Goal: Transaction & Acquisition: Purchase product/service

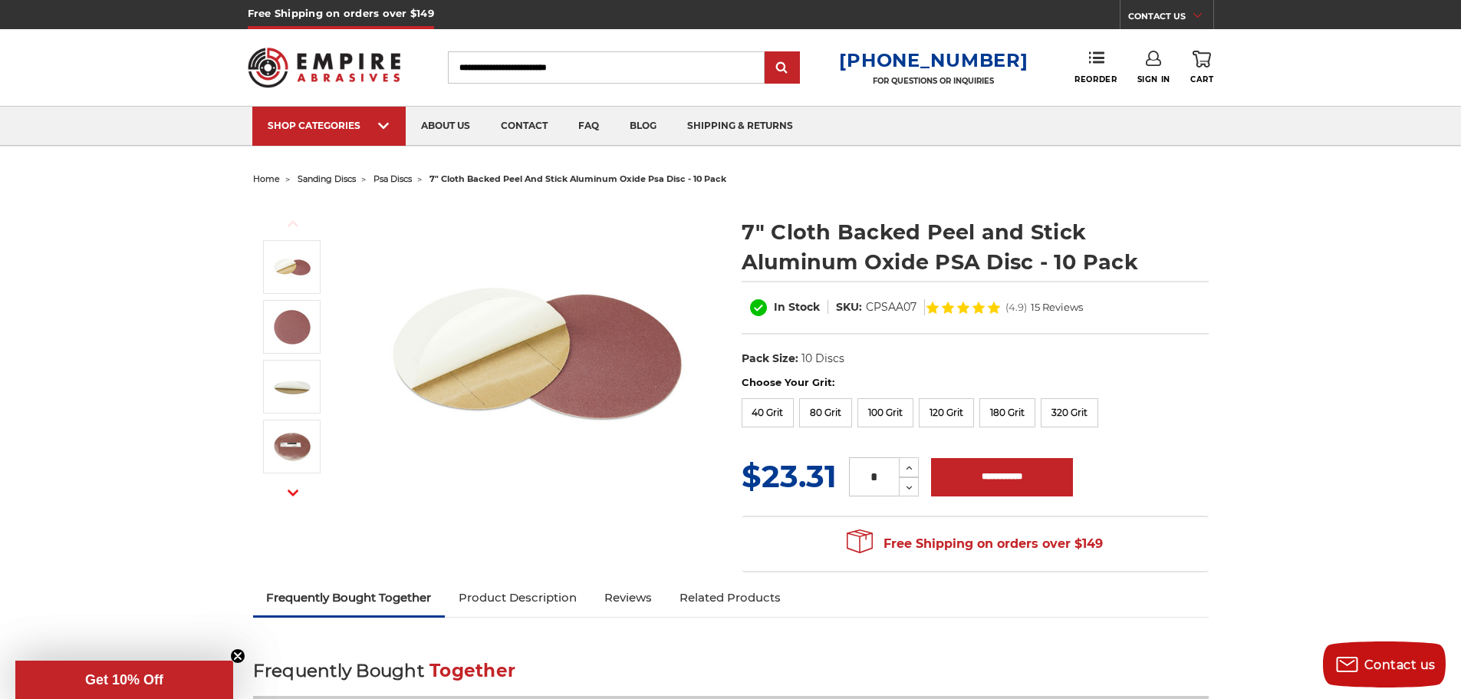
click at [400, 176] on span "psa discs" at bounding box center [393, 178] width 38 height 11
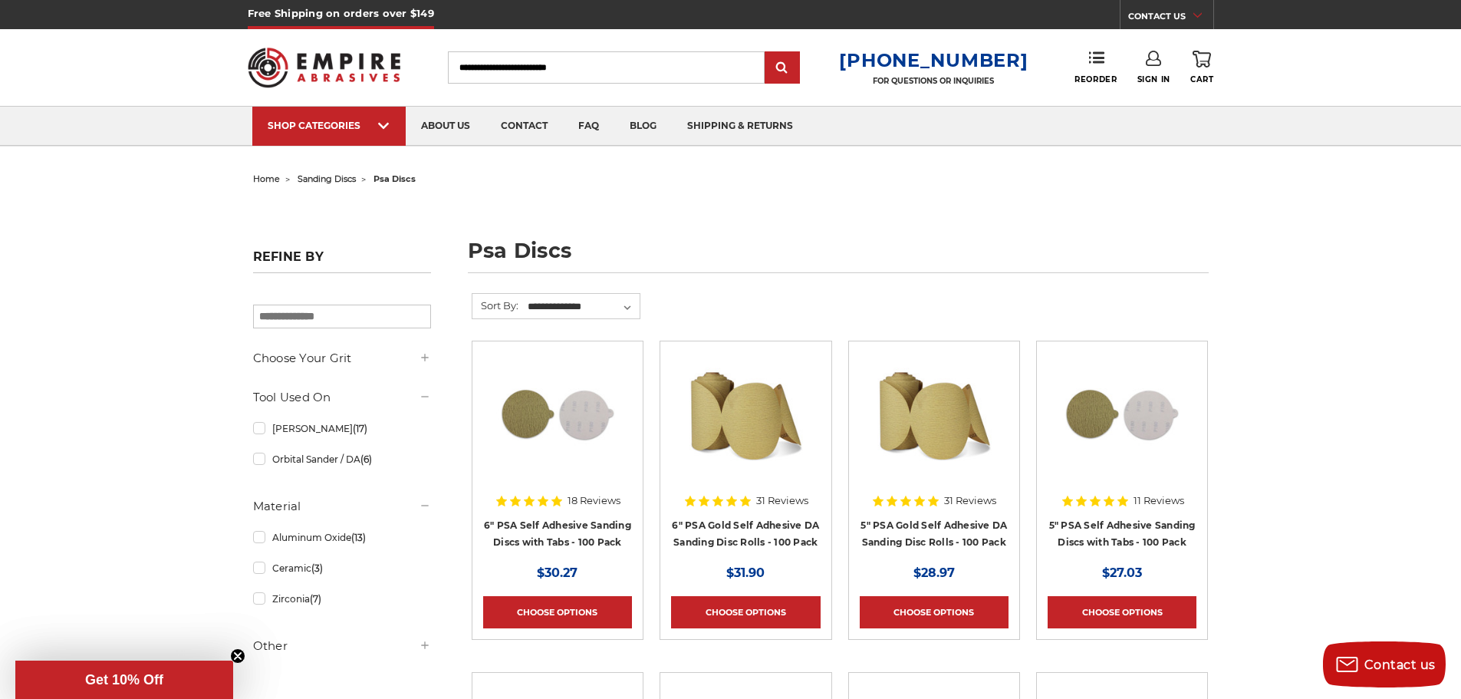
click at [623, 74] on input "Search" at bounding box center [606, 67] width 317 height 32
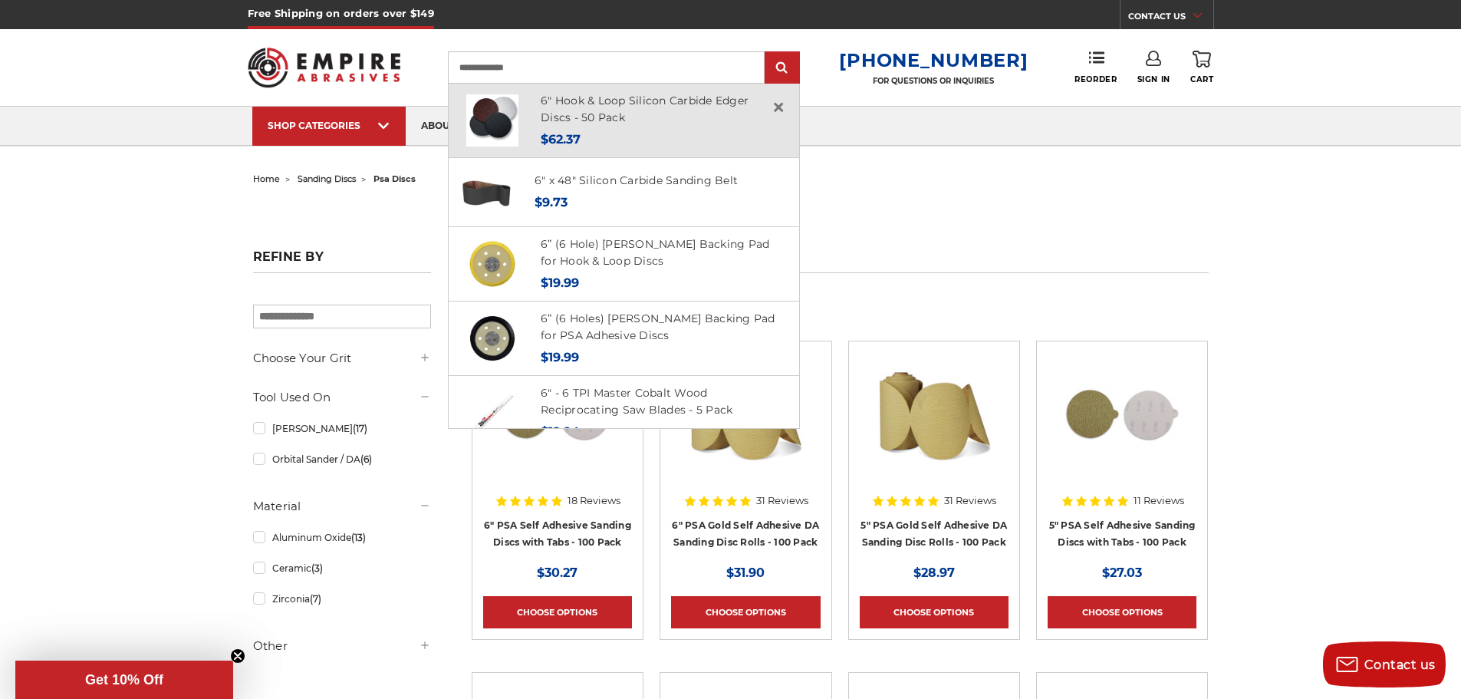
type input "**********"
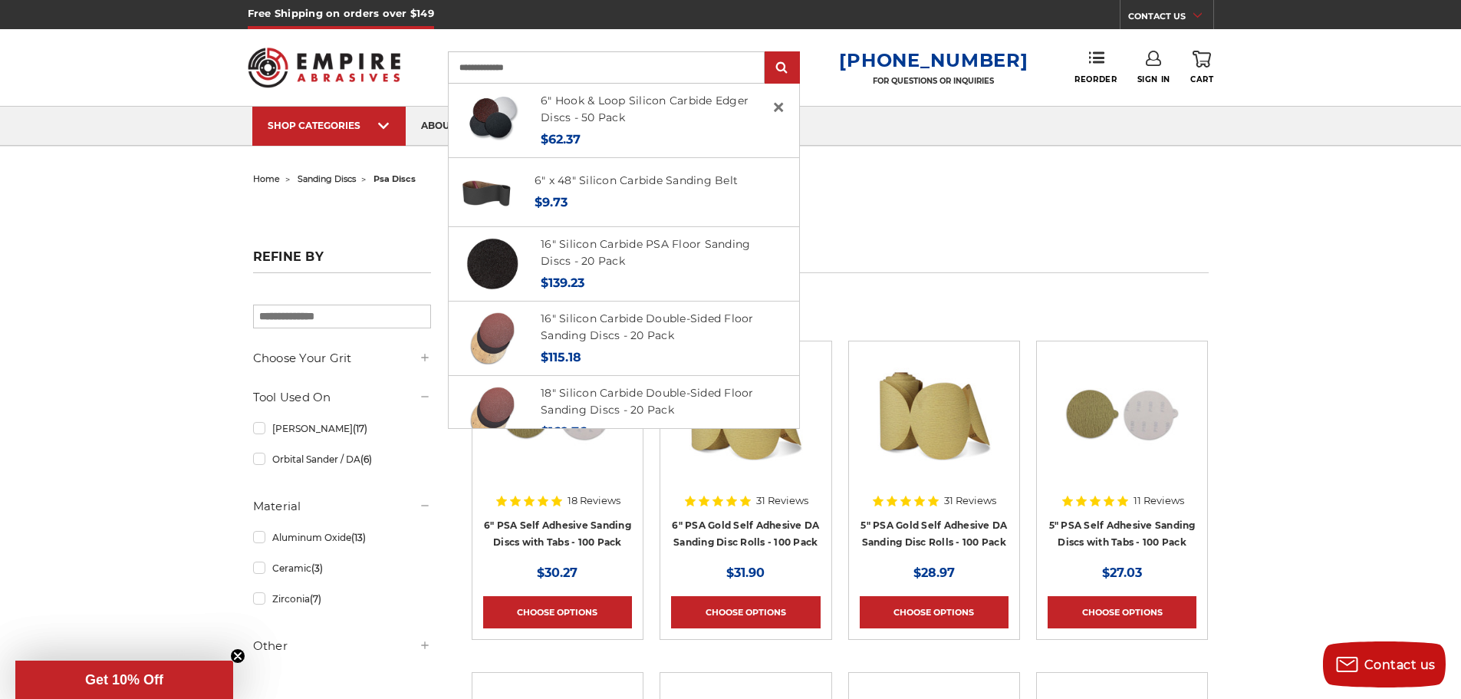
click at [623, 125] on h4 "6" Hook & Loop Silicon Carbide Edger Discs - 50 Pack" at bounding box center [661, 109] width 241 height 35
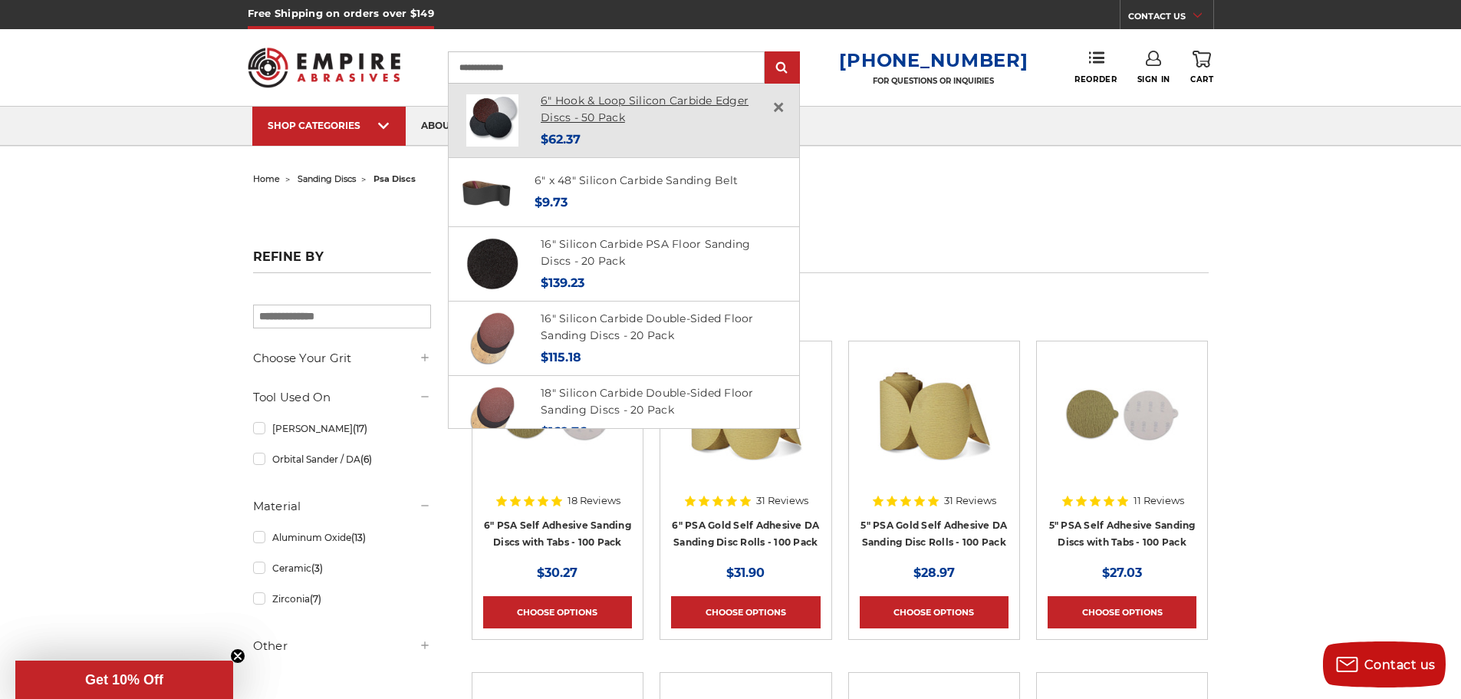
click at [621, 121] on link "6" Hook & Loop Silicon Carbide Edger Discs - 50 Pack" at bounding box center [645, 109] width 208 height 31
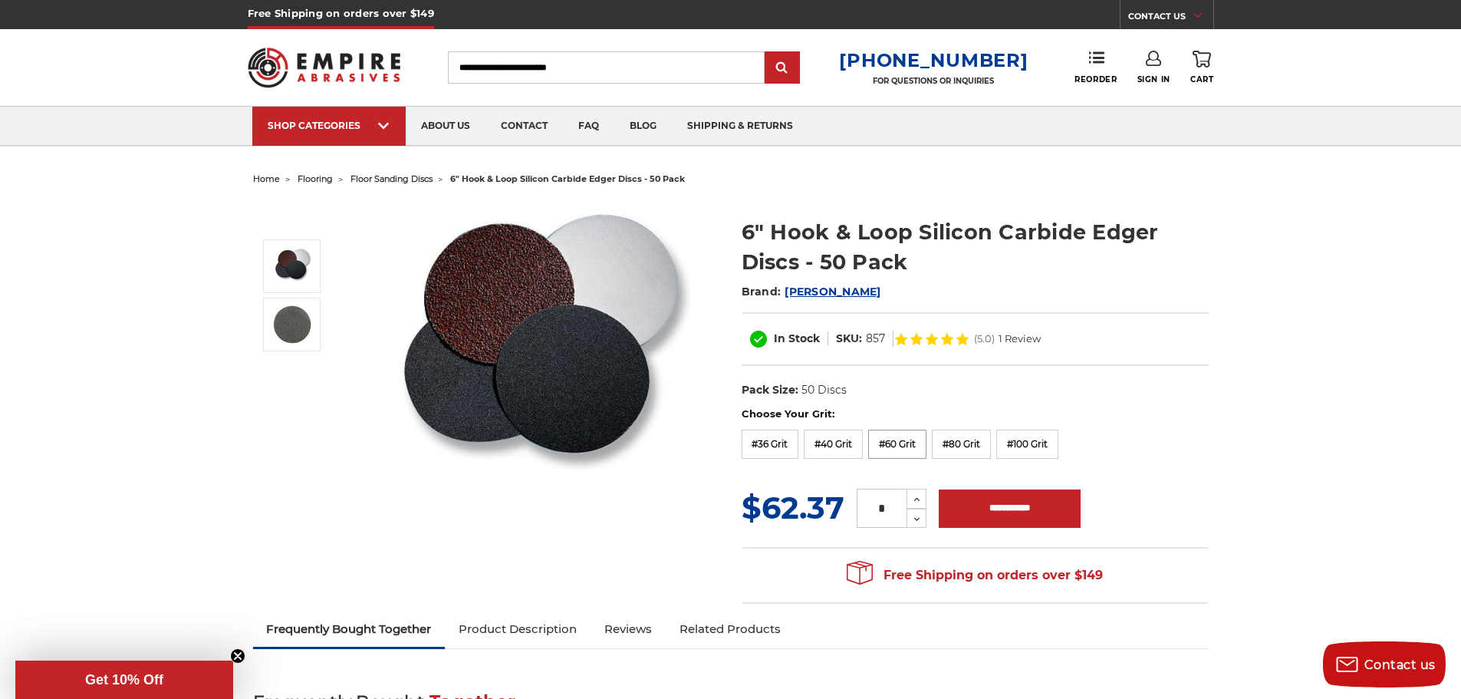
click at [893, 451] on label "#60 Grit" at bounding box center [897, 443] width 58 height 29
click at [965, 453] on label "#80 Grit" at bounding box center [961, 443] width 59 height 29
